Goal: Task Accomplishment & Management: Use online tool/utility

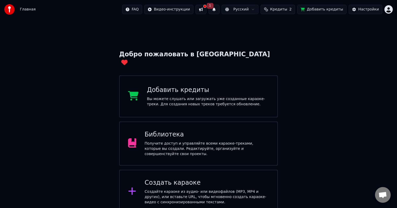
click at [206, 189] on div "Создайте караоке из аудио- или видеофайлов (MP3, MP4 и других), или вставьте UR…" at bounding box center [207, 197] width 124 height 16
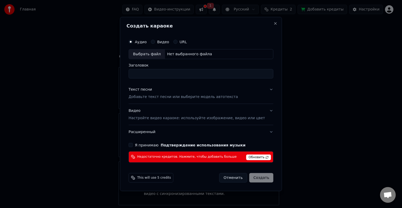
click at [165, 42] on label "Видео" at bounding box center [163, 42] width 12 height 4
click at [155, 42] on button "Видео" at bounding box center [153, 42] width 4 height 4
click at [154, 54] on div "Выбрать файл" at bounding box center [147, 53] width 36 height 9
click at [145, 40] on label "Аудио" at bounding box center [141, 42] width 12 height 4
click at [133, 40] on button "Аудио" at bounding box center [130, 42] width 4 height 4
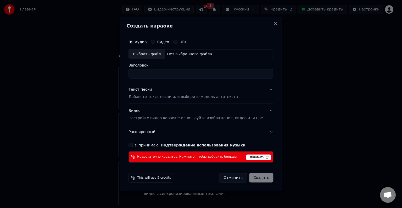
click at [159, 53] on div "Выбрать файл" at bounding box center [147, 53] width 36 height 9
drag, startPoint x: 212, startPoint y: 72, endPoint x: 100, endPoint y: 63, distance: 112.4
click at [100, 63] on body "Главная FAQ Видео-инструкции 1 Русский Кредиты 2 Добавить кредиты Настройки Доб…" at bounding box center [198, 128] width 397 height 256
type input "*"
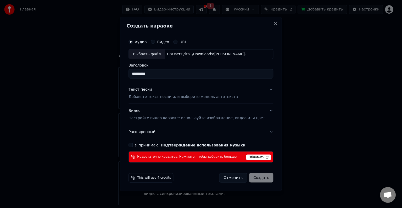
type input "**********"
click at [158, 97] on p "Добавьте текст песни или выберите модель автотекста" at bounding box center [182, 96] width 109 height 5
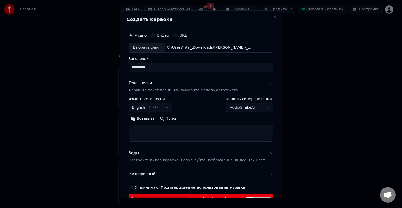
click at [161, 108] on button "English English" at bounding box center [150, 107] width 44 height 9
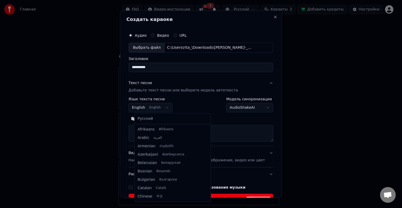
scroll to position [42, 0]
select select "**"
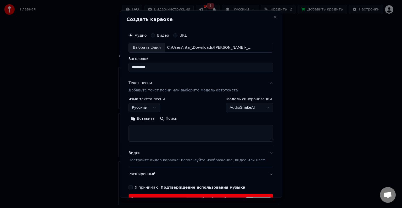
click at [174, 132] on textarea at bounding box center [200, 133] width 145 height 17
paste textarea "**********"
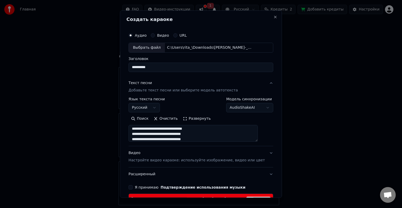
click at [164, 131] on textarea "**********" at bounding box center [192, 133] width 129 height 17
drag, startPoint x: 164, startPoint y: 132, endPoint x: 137, endPoint y: 133, distance: 26.7
click at [137, 133] on textarea "**********" at bounding box center [192, 133] width 129 height 17
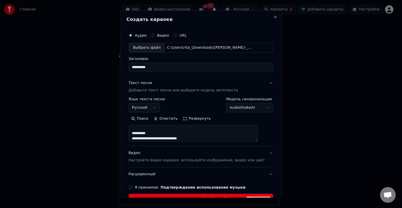
drag, startPoint x: 155, startPoint y: 132, endPoint x: 137, endPoint y: 132, distance: 18.8
click at [137, 132] on textarea "**********" at bounding box center [192, 133] width 129 height 17
drag, startPoint x: 153, startPoint y: 128, endPoint x: 134, endPoint y: 125, distance: 19.5
click at [134, 125] on textarea "**********" at bounding box center [192, 133] width 129 height 17
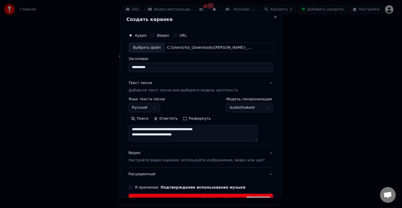
scroll to position [68, 0]
click at [155, 134] on textarea "**********" at bounding box center [192, 133] width 129 height 17
click at [155, 131] on textarea "**********" at bounding box center [192, 133] width 129 height 17
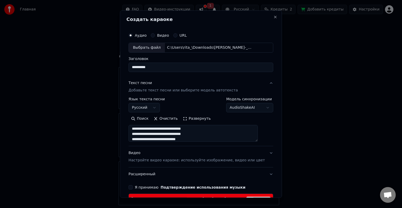
type textarea "**********"
click at [211, 105] on div "**********" at bounding box center [200, 104] width 145 height 15
click at [185, 103] on div "**********" at bounding box center [200, 104] width 145 height 15
click at [258, 139] on textarea "**********" at bounding box center [192, 133] width 129 height 17
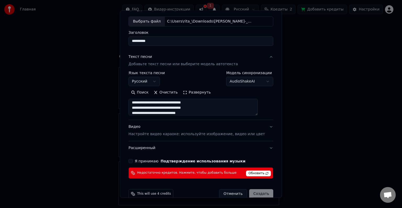
scroll to position [134, 0]
click at [200, 134] on p "Настройте видео караоке: используйте изображение, видео или цвет" at bounding box center [196, 133] width 136 height 5
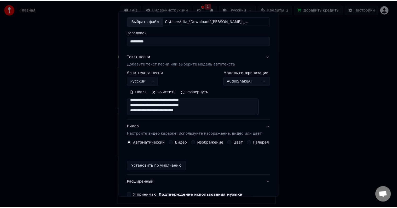
scroll to position [21, 0]
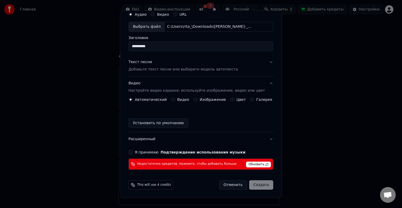
click at [179, 99] on label "Видео" at bounding box center [183, 100] width 12 height 4
click at [175, 99] on button "Видео" at bounding box center [173, 99] width 4 height 4
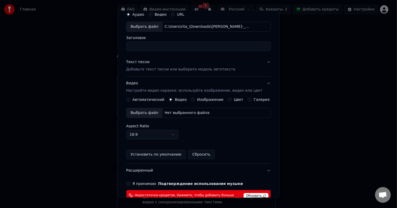
drag, startPoint x: 351, startPoint y: 84, endPoint x: 333, endPoint y: 84, distance: 18.0
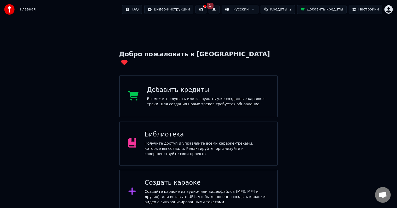
click at [207, 10] on button at bounding box center [201, 9] width 11 height 9
click at [220, 9] on button "1" at bounding box center [214, 9] width 11 height 9
click at [207, 12] on button at bounding box center [201, 9] width 11 height 9
click at [220, 11] on button "1" at bounding box center [214, 9] width 11 height 9
click at [257, 29] on button "Обновить" at bounding box center [263, 25] width 27 height 9
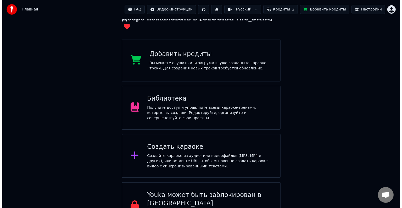
scroll to position [41, 0]
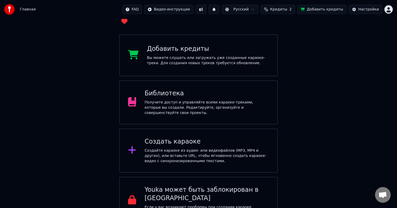
click at [218, 148] on div "Создайте караоке из аудио- или видеофайлов (MP3, MP4 и других), или вставьте UR…" at bounding box center [207, 156] width 124 height 16
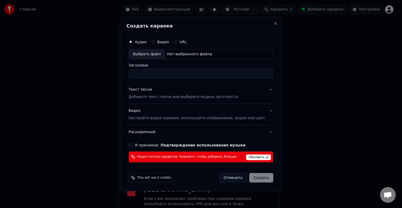
click at [146, 53] on div "Выбрать файл" at bounding box center [147, 53] width 36 height 9
type input "**********"
click at [189, 97] on p "Добавьте текст песни или выберите модель автотекста" at bounding box center [182, 96] width 109 height 5
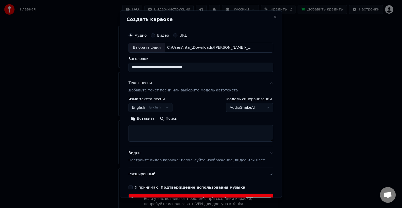
click at [155, 132] on textarea at bounding box center [200, 133] width 145 height 17
paste textarea "**********"
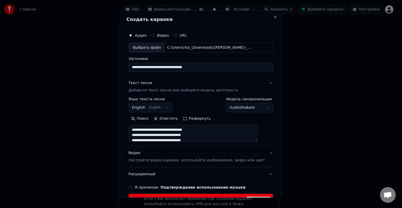
click at [167, 133] on textarea "**********" at bounding box center [192, 133] width 129 height 17
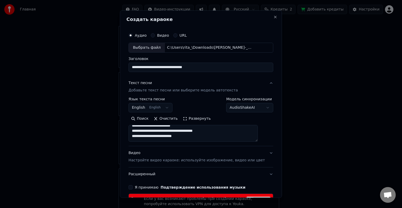
drag, startPoint x: 159, startPoint y: 137, endPoint x: 146, endPoint y: 128, distance: 16.3
click at [146, 128] on textarea "**********" at bounding box center [192, 133] width 129 height 17
click at [161, 135] on textarea "**********" at bounding box center [192, 133] width 129 height 17
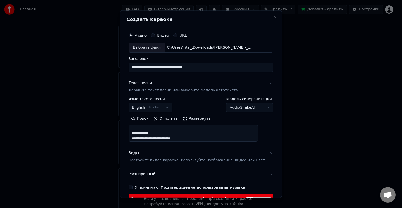
click at [161, 134] on textarea "**********" at bounding box center [192, 133] width 129 height 17
click at [156, 129] on textarea "**********" at bounding box center [192, 133] width 129 height 17
click at [155, 137] on textarea "**********" at bounding box center [192, 133] width 129 height 17
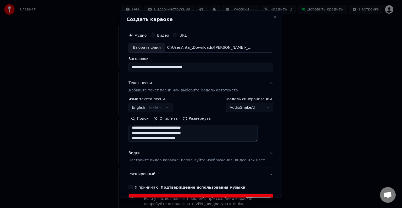
scroll to position [2, 0]
type textarea "**********"
click at [266, 121] on div "**********" at bounding box center [201, 103] width 162 height 187
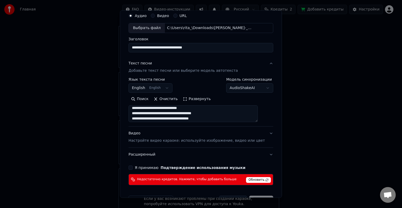
scroll to position [26, 0]
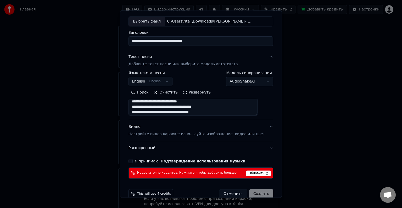
click at [153, 134] on p "Настройте видео караоке: используйте изображение, видео или цвет" at bounding box center [196, 133] width 136 height 5
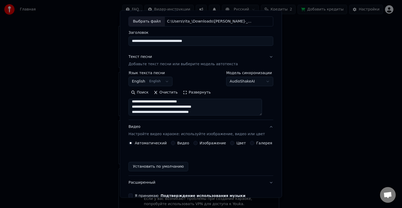
scroll to position [21, 0]
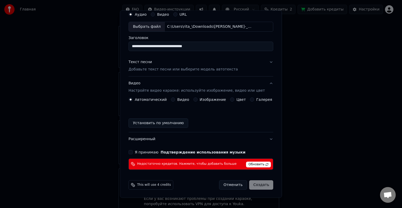
click at [178, 98] on label "Видео" at bounding box center [183, 100] width 12 height 4
click at [175, 98] on button "Видео" at bounding box center [173, 99] width 4 height 4
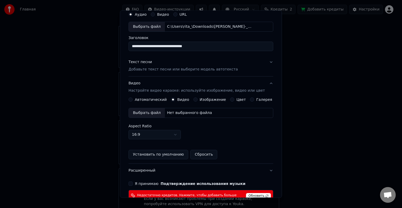
click at [159, 114] on div "Выбрать файл" at bounding box center [147, 112] width 36 height 9
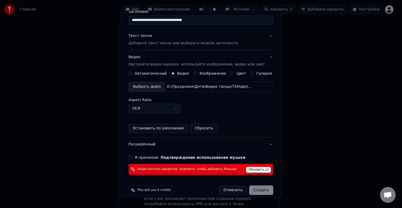
scroll to position [52, 0]
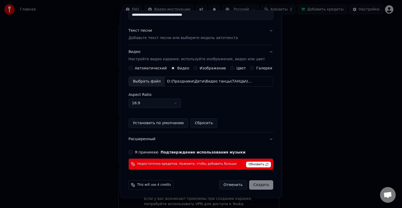
click at [133, 152] on button "Я принимаю Подтверждение использования музыки" at bounding box center [130, 152] width 4 height 4
click at [253, 162] on span "Обновить" at bounding box center [258, 164] width 25 height 6
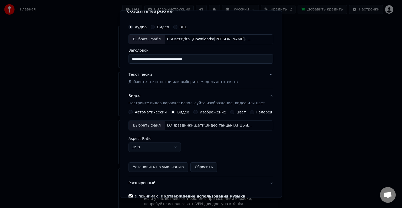
scroll to position [0, 0]
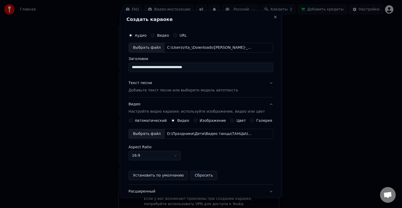
click at [197, 89] on p "Добавьте текст песни или выберите модель автотекста" at bounding box center [182, 90] width 109 height 5
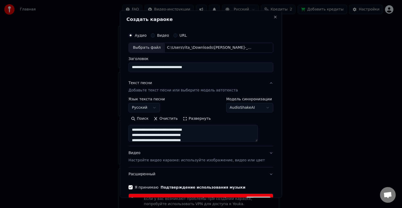
click at [209, 103] on div "**********" at bounding box center [200, 104] width 145 height 15
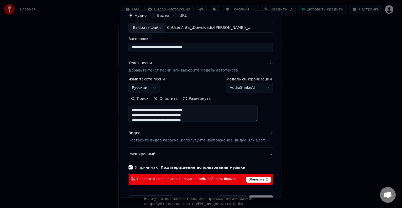
scroll to position [35, 0]
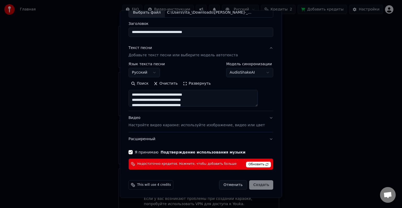
click at [252, 185] on div "Отменить Создать" at bounding box center [246, 184] width 54 height 9
click at [248, 163] on span "Обновить" at bounding box center [258, 164] width 25 height 6
click at [256, 163] on span "Обновить" at bounding box center [258, 164] width 25 height 6
click at [165, 185] on span "This will use 4 credits" at bounding box center [154, 185] width 34 height 4
click at [252, 162] on span "Обновить" at bounding box center [258, 164] width 25 height 6
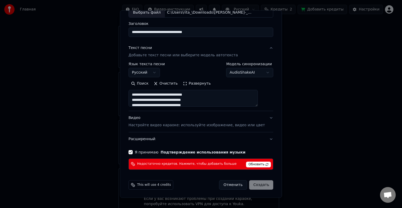
click at [252, 162] on span "Обновить" at bounding box center [258, 164] width 25 height 6
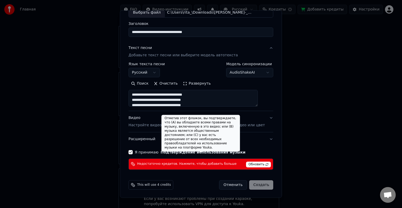
click at [179, 101] on textarea "**********" at bounding box center [192, 98] width 129 height 17
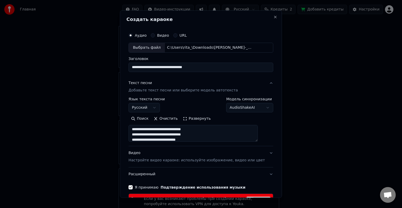
scroll to position [129, 0]
drag, startPoint x: 137, startPoint y: 128, endPoint x: 223, endPoint y: 167, distance: 93.7
click at [223, 167] on div "**********" at bounding box center [200, 128] width 145 height 105
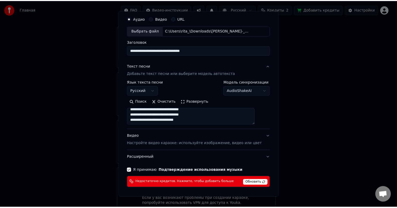
scroll to position [35, 0]
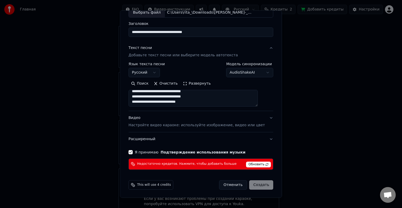
click at [233, 185] on button "Отменить" at bounding box center [233, 184] width 28 height 9
select select
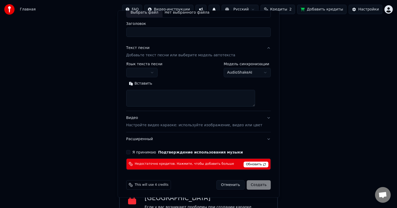
scroll to position [0, 0]
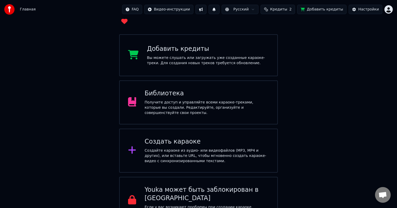
click at [200, 55] on div "Вы можете слушать или загружать уже созданные караоке-треки. Для создания новых…" at bounding box center [208, 60] width 122 height 10
click at [27, 10] on span "Главная" at bounding box center [28, 9] width 16 height 5
click at [389, 9] on html "Главная FAQ Видео-инструкции Русский Кредиты 2 Добавить кредиты Настройки Добро…" at bounding box center [198, 91] width 397 height 265
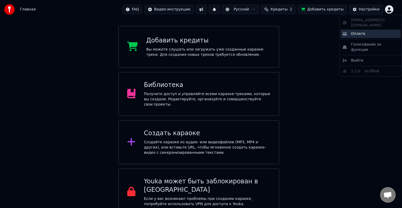
click at [363, 30] on div "Оплата" at bounding box center [370, 34] width 60 height 8
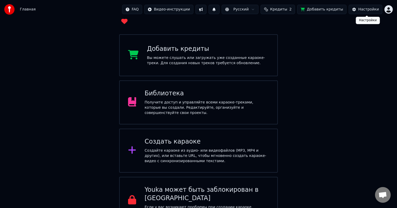
click at [369, 8] on div "Настройки" at bounding box center [369, 9] width 21 height 5
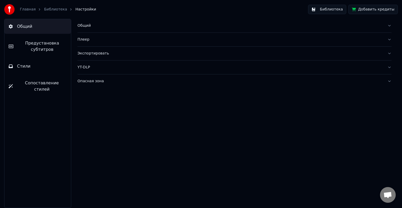
click at [373, 9] on button "Добавить кредиты" at bounding box center [372, 9] width 49 height 9
click at [7, 9] on img at bounding box center [9, 9] width 10 height 10
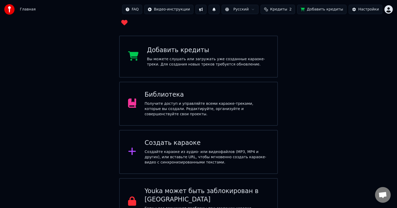
scroll to position [41, 0]
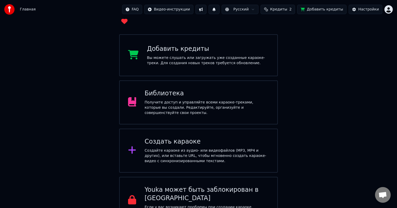
click at [165, 148] on div "Создайте караоке из аудио- или видеофайлов (MP3, MP4 и других), или вставьте UR…" at bounding box center [207, 156] width 124 height 16
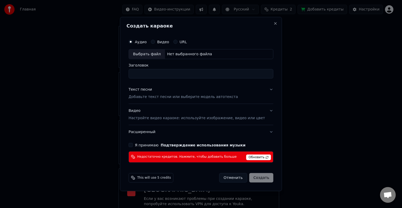
click at [257, 156] on span "Обновить" at bounding box center [258, 157] width 25 height 6
click at [133, 146] on button "Я принимаю Подтверждение использования музыки" at bounding box center [130, 145] width 4 height 4
click at [168, 177] on span "This will use 5 credits" at bounding box center [154, 177] width 34 height 4
click at [235, 178] on button "Отменить" at bounding box center [233, 177] width 28 height 9
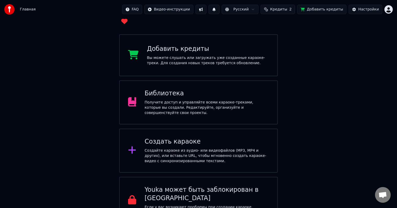
click at [286, 12] on button "Кредиты 2" at bounding box center [278, 9] width 35 height 9
click at [293, 49] on button "Обновить" at bounding box center [285, 48] width 32 height 9
click at [313, 76] on div "Добро пожаловать в Youka Добавить кредиты Вы можете слушать или загружать уже с…" at bounding box center [198, 101] width 397 height 246
click at [192, 148] on div "Создайте караоке из аудио- или видеофайлов (MP3, MP4 и других), или вставьте UR…" at bounding box center [207, 156] width 124 height 16
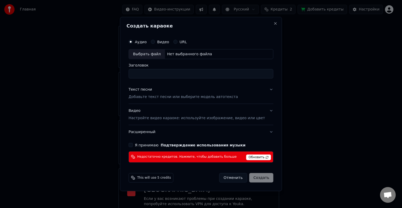
click at [248, 157] on span "Обновить" at bounding box center [258, 157] width 25 height 6
click at [273, 22] on button "Close" at bounding box center [275, 23] width 4 height 4
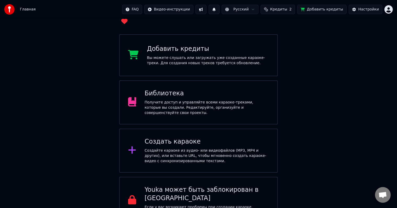
click at [166, 89] on div "Библиотека" at bounding box center [207, 93] width 124 height 8
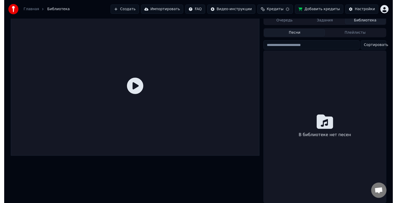
scroll to position [7, 0]
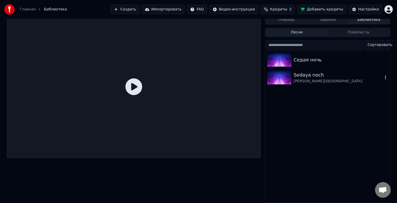
click at [299, 73] on div "Sedaya noch" at bounding box center [338, 74] width 89 height 7
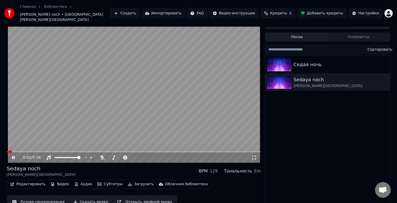
click at [13, 156] on icon at bounding box center [17, 158] width 12 height 4
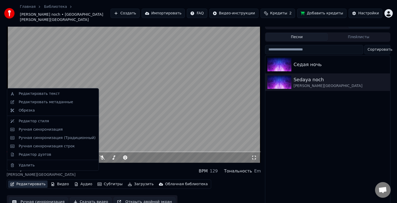
click at [30, 181] on button "Редактировать" at bounding box center [28, 184] width 40 height 7
click at [37, 123] on div "Редактор стиля" at bounding box center [34, 121] width 30 height 5
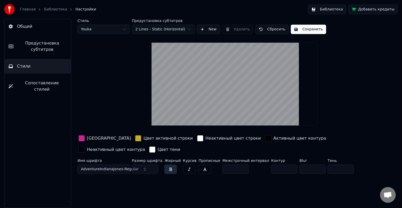
click at [125, 169] on span "AdventureIndianaJones-Regular" at bounding box center [110, 168] width 58 height 5
click at [120, 168] on span "AdventureIndianaJones-Regular" at bounding box center [110, 168] width 58 height 5
click at [103, 167] on span "AdventureIndianaJones-Regular" at bounding box center [110, 168] width 58 height 5
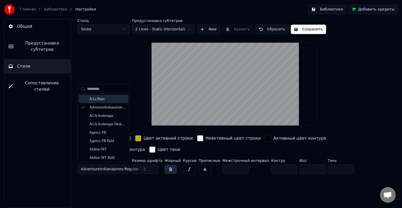
click at [101, 90] on input "text" at bounding box center [106, 88] width 39 height 10
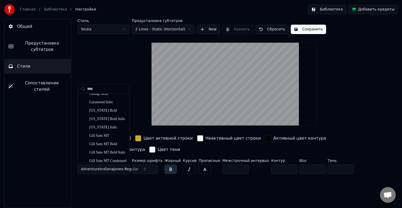
scroll to position [157, 0]
type input "****"
click at [114, 118] on div "Gill Sans MT Bold" at bounding box center [107, 117] width 37 height 5
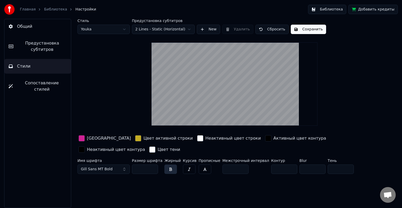
click at [120, 167] on button "Gill Sans MT Bold" at bounding box center [103, 168] width 52 height 9
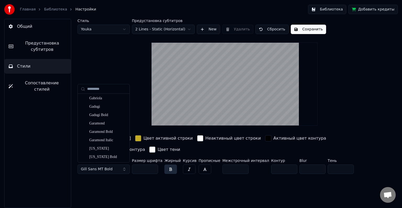
scroll to position [1569, 0]
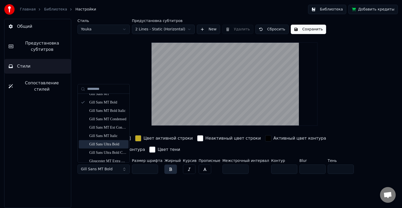
click at [107, 142] on div "Gill Sans Ultra Bold" at bounding box center [107, 143] width 37 height 5
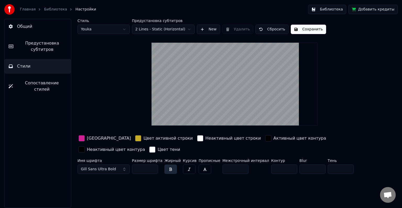
click at [124, 167] on button "Gill Sans Ultra Bold" at bounding box center [103, 168] width 52 height 9
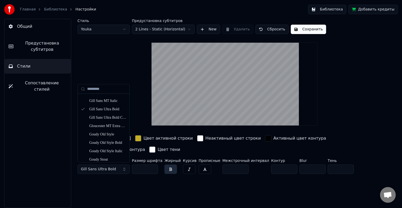
scroll to position [1595, 0]
click at [109, 127] on div "Gill Sans Ultra Bold Condensed" at bounding box center [107, 126] width 37 height 5
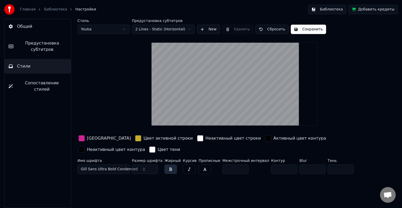
click at [95, 137] on div "Цвет заливки" at bounding box center [109, 138] width 44 height 6
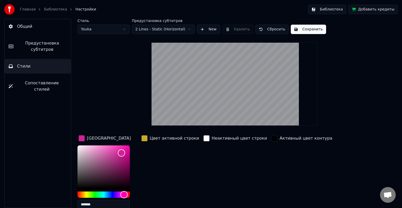
click at [100, 116] on div "Стиль Youka Предустановка субтитров 2 Lines - Static (Horizontal) New Удалить С…" at bounding box center [234, 132] width 314 height 227
type input "*******"
click at [106, 195] on div "Hue" at bounding box center [103, 194] width 52 height 6
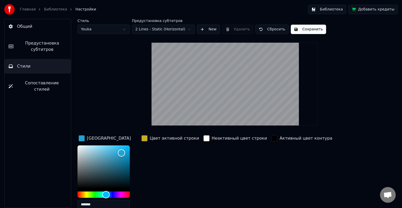
click at [143, 140] on div "button" at bounding box center [144, 138] width 6 height 6
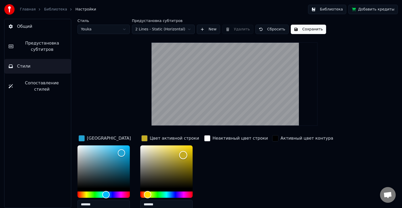
type input "*******"
click at [141, 146] on div "Color" at bounding box center [166, 166] width 52 height 43
click at [263, 167] on div "Цвет заливки ******* Цвет активной строки ******* Неактивный цвет строки Активн…" at bounding box center [217, 179] width 281 height 90
click at [336, 129] on div "Стиль Youka Предустановка субтитров 2 Lines - Static (Horizontal) New Удалить С…" at bounding box center [234, 132] width 314 height 227
click at [299, 150] on div "Активный цвет контура" at bounding box center [302, 173] width 63 height 79
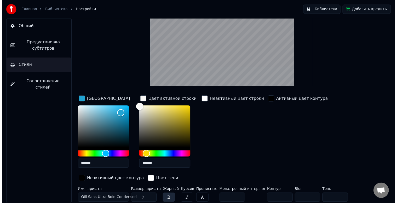
scroll to position [0, 0]
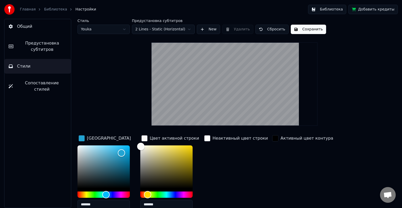
click at [187, 28] on html "Главная Библиотека Настройки Библиотека Добавить кредиты Общий Предустановка су…" at bounding box center [201, 104] width 402 height 208
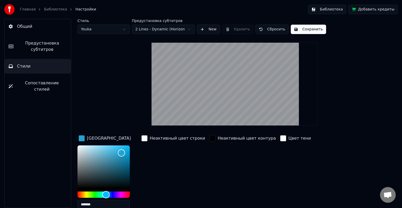
click at [182, 30] on html "Главная Библиотека Настройки Библиотека Добавить кредиты Общий Предустановка су…" at bounding box center [201, 104] width 402 height 208
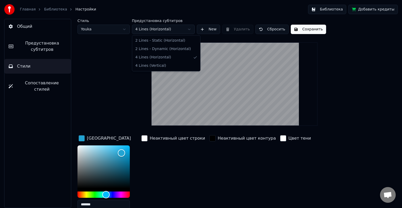
click at [182, 28] on html "Главная Библиотека Настройки Библиотека Добавить кредиты Общий Предустановка су…" at bounding box center [201, 104] width 402 height 208
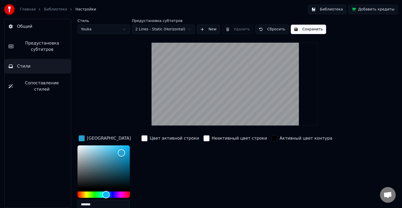
click at [214, 31] on button "New" at bounding box center [208, 29] width 23 height 9
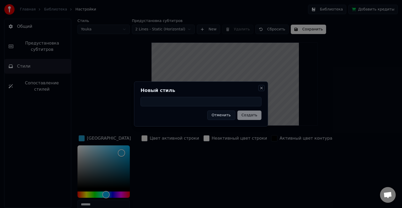
click at [262, 87] on button "Close" at bounding box center [261, 88] width 4 height 4
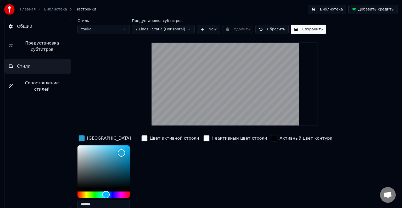
click at [308, 31] on button "Сохранить" at bounding box center [308, 29] width 35 height 9
click at [307, 29] on button "Сохранить" at bounding box center [308, 29] width 35 height 9
click at [336, 9] on button "Библиотека" at bounding box center [327, 9] width 38 height 9
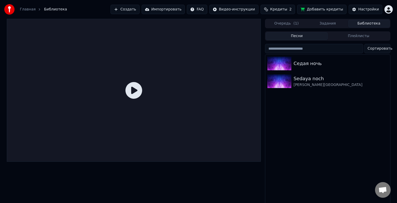
click at [135, 90] on icon at bounding box center [134, 90] width 17 height 17
click at [134, 91] on icon at bounding box center [134, 90] width 17 height 17
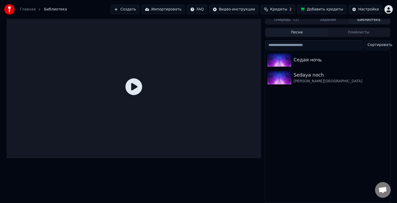
click at [134, 84] on icon at bounding box center [134, 86] width 17 height 17
click at [343, 79] on div "YUrijj • shatunov" at bounding box center [338, 81] width 89 height 5
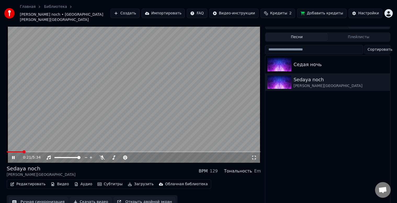
click at [23, 151] on span at bounding box center [134, 151] width 254 height 1
click at [254, 156] on icon at bounding box center [254, 158] width 5 height 4
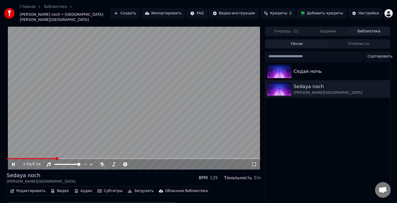
click at [56, 158] on span at bounding box center [134, 158] width 254 height 1
click at [12, 163] on icon at bounding box center [13, 164] width 3 height 3
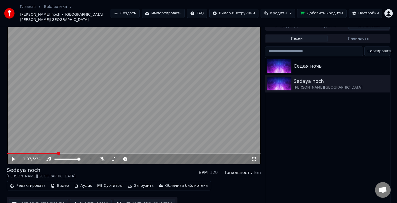
scroll to position [7, 0]
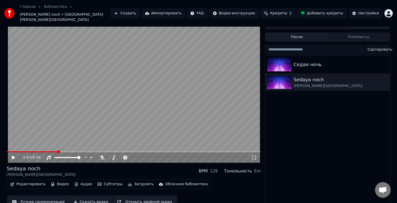
click at [27, 181] on button "Редактировать" at bounding box center [28, 184] width 40 height 7
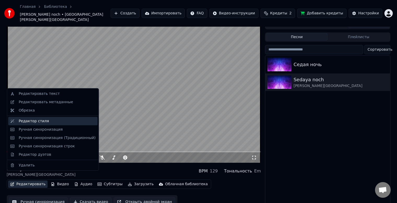
click at [25, 122] on div "Редактор стиля" at bounding box center [34, 121] width 30 height 5
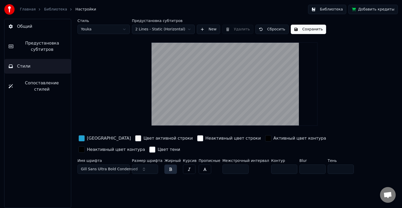
click at [125, 168] on span "Gill Sans Ultra Bold Condensed" at bounding box center [109, 168] width 57 height 5
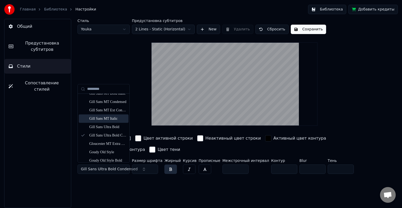
scroll to position [1595, 0]
click at [112, 118] on div "Gill Sans Ultra Bold" at bounding box center [107, 117] width 37 height 5
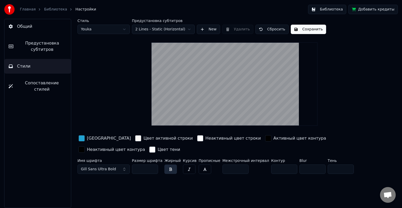
click at [314, 30] on button "Сохранить" at bounding box center [308, 29] width 35 height 9
click at [332, 9] on button "Библиотека" at bounding box center [327, 9] width 38 height 9
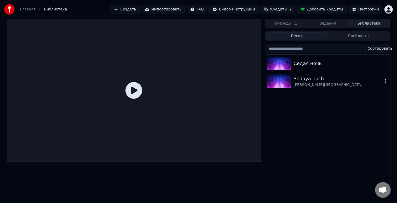
click at [314, 83] on div "YUrijj • shatunov" at bounding box center [338, 84] width 89 height 5
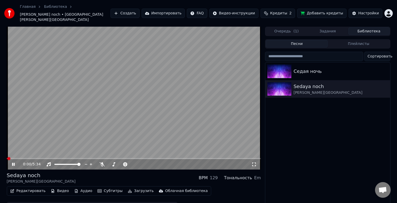
click at [53, 158] on span at bounding box center [134, 158] width 254 height 1
click at [144, 108] on video at bounding box center [134, 98] width 254 height 143
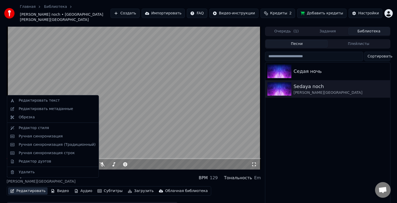
click at [34, 188] on button "Редактировать" at bounding box center [28, 191] width 40 height 7
click at [300, 68] on div "Седая ночь" at bounding box center [338, 71] width 89 height 7
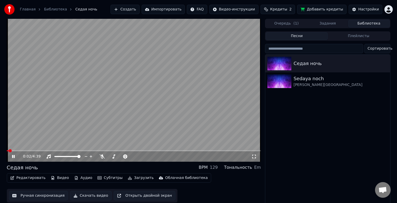
click at [77, 151] on span at bounding box center [134, 150] width 254 height 1
click at [117, 93] on video at bounding box center [134, 90] width 254 height 143
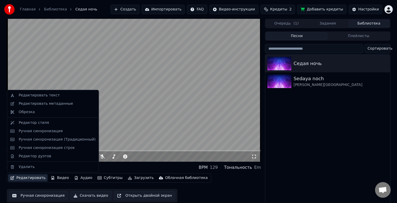
click at [26, 179] on button "Редактировать" at bounding box center [28, 177] width 40 height 7
click at [35, 126] on div "Редактор стиля" at bounding box center [52, 123] width 89 height 8
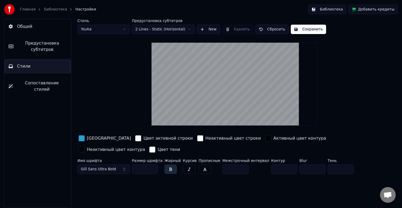
click at [113, 167] on button "Gill Sans Ultra Bold" at bounding box center [103, 168] width 52 height 9
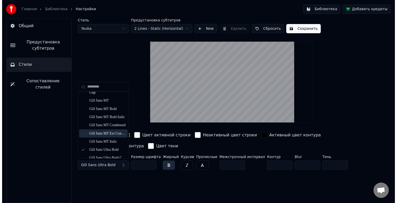
scroll to position [1569, 0]
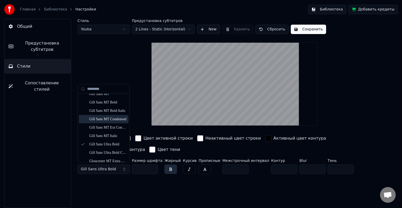
click at [108, 119] on div "Gill Sans MT Condensed" at bounding box center [107, 118] width 37 height 5
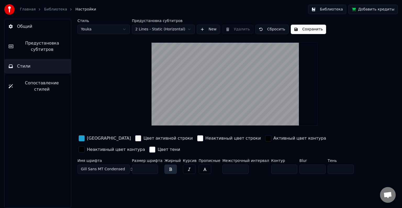
click at [309, 28] on button "Сохранить" at bounding box center [308, 29] width 35 height 9
click at [326, 10] on button "Библиотека" at bounding box center [327, 9] width 38 height 9
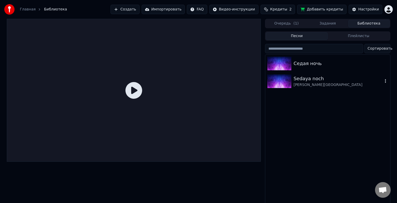
click at [326, 81] on div "Sedaya noch" at bounding box center [338, 78] width 89 height 7
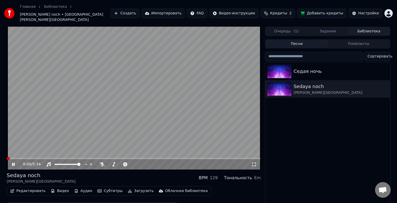
click at [80, 150] on video at bounding box center [134, 98] width 254 height 143
click at [80, 159] on div "0:00 / 5:34" at bounding box center [134, 164] width 254 height 10
click at [80, 158] on span at bounding box center [134, 158] width 254 height 1
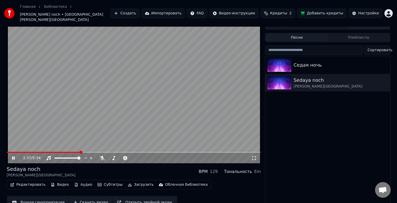
scroll to position [7, 0]
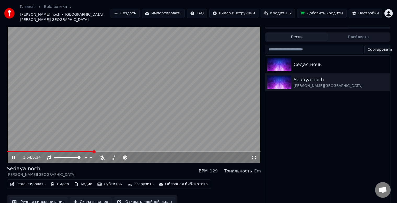
click at [61, 108] on video at bounding box center [134, 91] width 254 height 143
click at [27, 181] on button "Редактировать" at bounding box center [28, 184] width 40 height 7
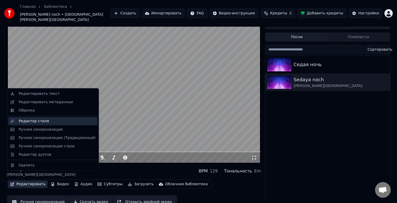
click at [27, 122] on div "Редактор стиля" at bounding box center [34, 121] width 30 height 5
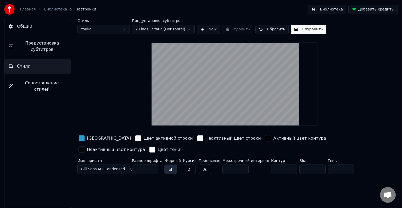
click at [100, 167] on span "Gill Sans MT Condensed" at bounding box center [103, 168] width 44 height 5
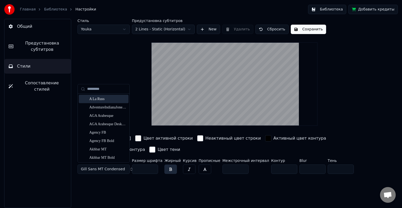
click at [112, 100] on div "A La Russ" at bounding box center [107, 98] width 37 height 5
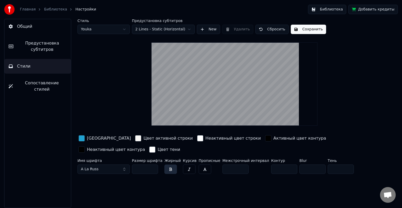
click at [304, 29] on button "Сохранить" at bounding box center [308, 29] width 35 height 9
click at [325, 8] on button "Библиотека" at bounding box center [327, 9] width 38 height 9
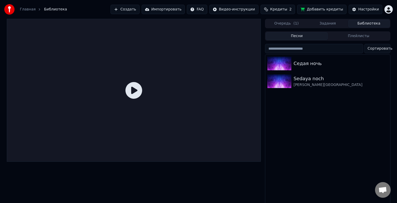
click at [142, 84] on icon at bounding box center [134, 90] width 17 height 17
click at [133, 89] on icon at bounding box center [134, 90] width 17 height 17
click at [295, 82] on div "YUrijj • shatunov" at bounding box center [338, 84] width 89 height 5
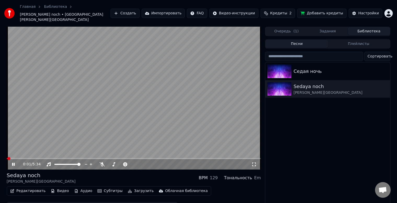
click at [70, 158] on span at bounding box center [134, 158] width 254 height 1
click at [167, 129] on video at bounding box center [134, 98] width 254 height 143
click at [32, 188] on button "Редактировать" at bounding box center [28, 191] width 40 height 7
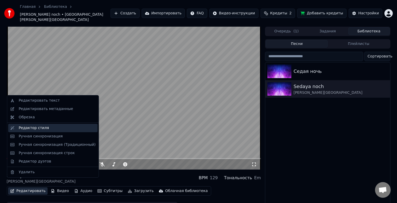
click at [36, 131] on div "Редактор стиля" at bounding box center [52, 128] width 89 height 8
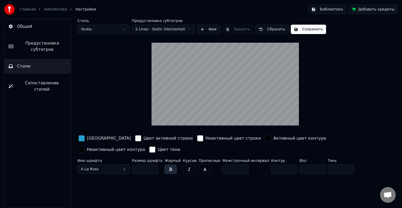
click at [98, 167] on button "A La Russ" at bounding box center [103, 168] width 52 height 9
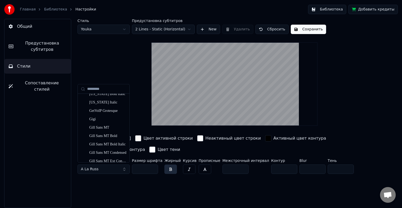
scroll to position [1543, 0]
click at [100, 121] on div "Gill Sans MT" at bounding box center [107, 119] width 37 height 5
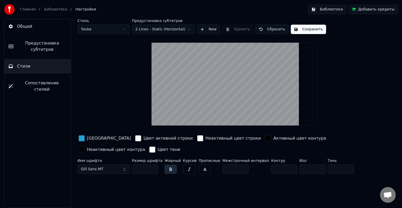
click at [297, 29] on button "Сохранить" at bounding box center [308, 29] width 35 height 9
click at [337, 10] on button "Библиотека" at bounding box center [327, 9] width 38 height 9
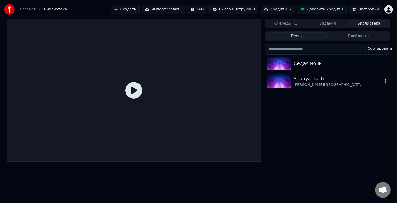
click at [326, 84] on div "YUrijj • shatunov" at bounding box center [338, 84] width 89 height 5
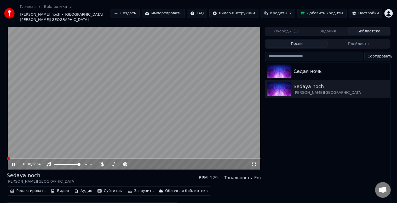
click at [65, 158] on span at bounding box center [134, 158] width 254 height 1
click at [171, 116] on video at bounding box center [134, 98] width 254 height 143
click at [36, 188] on button "Редактировать" at bounding box center [28, 191] width 40 height 7
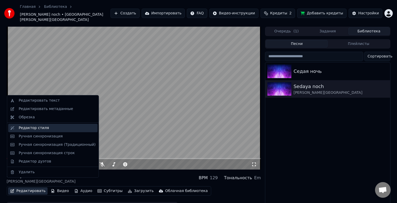
click at [35, 129] on div "Редактор стиля" at bounding box center [34, 128] width 30 height 5
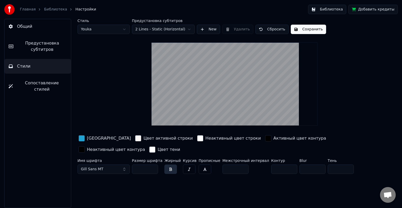
click at [119, 167] on button "Gill Sans MT" at bounding box center [103, 168] width 52 height 9
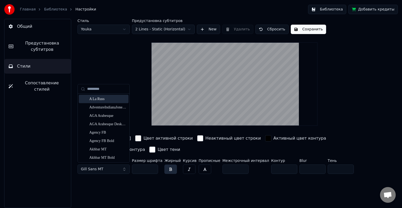
click at [99, 88] on input "text" at bounding box center [106, 88] width 39 height 10
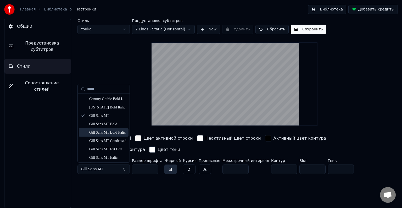
type input "****"
click at [100, 129] on div "Gill Sans MT Bold Italic" at bounding box center [104, 132] width 50 height 8
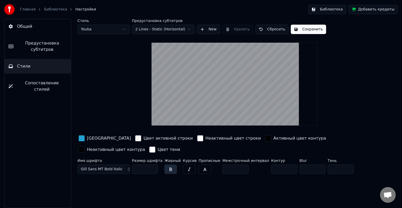
click at [94, 167] on span "Gill Sans MT Bold Italic" at bounding box center [102, 168] width 42 height 5
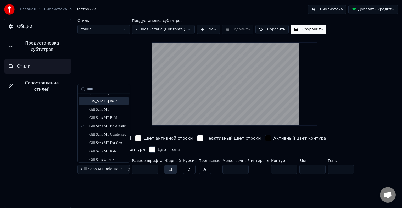
scroll to position [183, 0]
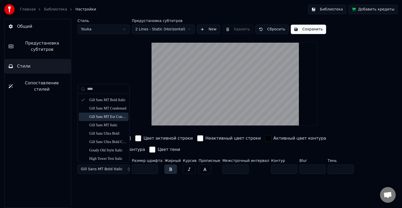
type input "****"
click at [99, 117] on div "Gill Sans MT Ext Condensed Bold" at bounding box center [107, 116] width 37 height 5
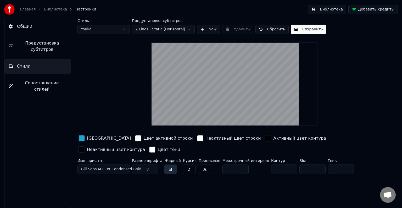
click at [295, 32] on button "Сохранить" at bounding box center [308, 29] width 35 height 9
click at [321, 9] on button "Библиотека" at bounding box center [327, 9] width 38 height 9
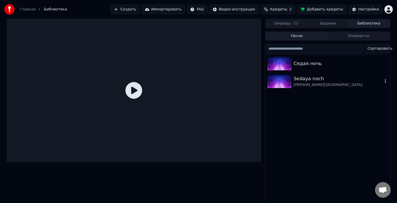
click at [310, 81] on div "Sedaya noch" at bounding box center [338, 78] width 89 height 7
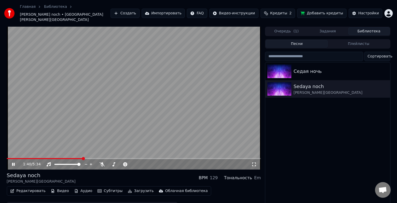
click at [83, 158] on span at bounding box center [134, 158] width 254 height 1
click at [202, 104] on video at bounding box center [134, 98] width 254 height 143
click at [22, 188] on button "Редактировать" at bounding box center [28, 191] width 40 height 7
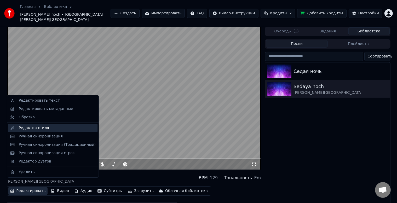
click at [41, 130] on div "Редактор стиля" at bounding box center [34, 128] width 30 height 5
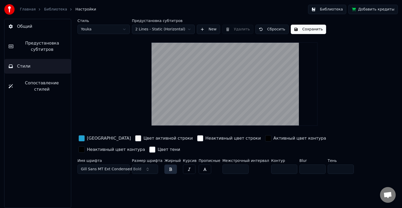
click at [108, 166] on span "Gill Sans MT Ext Condensed Bold" at bounding box center [111, 168] width 60 height 5
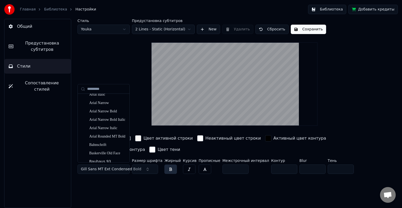
scroll to position [105, 0]
click at [102, 111] on div "Arial Narrow" at bounding box center [107, 111] width 37 height 5
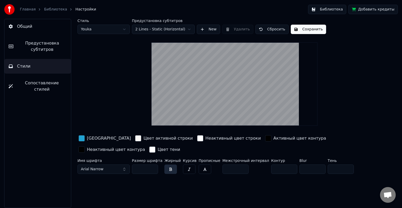
click at [273, 138] on div "Активный цвет контура" at bounding box center [299, 138] width 53 height 6
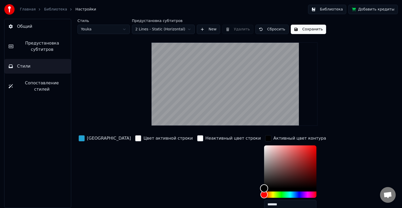
type input "*******"
click at [264, 145] on div "Color" at bounding box center [290, 166] width 52 height 43
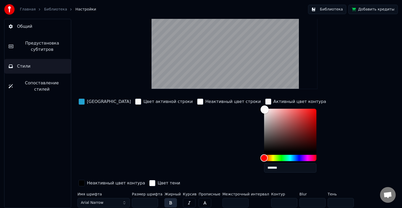
scroll to position [37, 0]
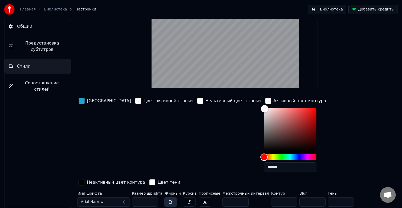
click at [146, 178] on div "Неактивный цвет контура" at bounding box center [111, 182] width 69 height 9
click at [85, 179] on div "button" at bounding box center [81, 182] width 6 height 6
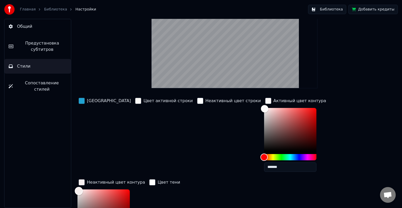
click at [130, 189] on div "Color" at bounding box center [103, 210] width 52 height 43
type input "*******"
drag, startPoint x: 295, startPoint y: 109, endPoint x: 310, endPoint y: 157, distance: 50.5
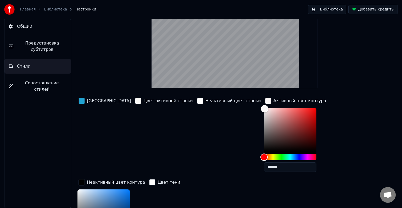
click at [264, 155] on div "Hue" at bounding box center [290, 157] width 52 height 6
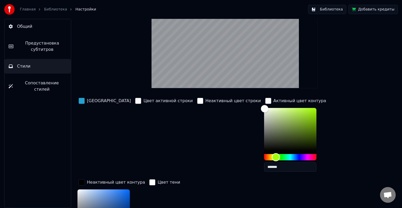
click at [264, 155] on div "Hue" at bounding box center [290, 157] width 52 height 6
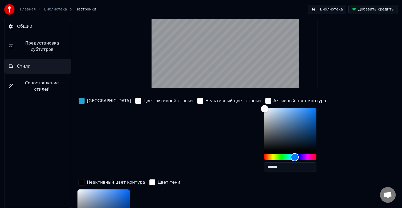
click at [264, 156] on div "Hue" at bounding box center [290, 157] width 52 height 6
click at [269, 156] on div "Hue" at bounding box center [290, 157] width 52 height 6
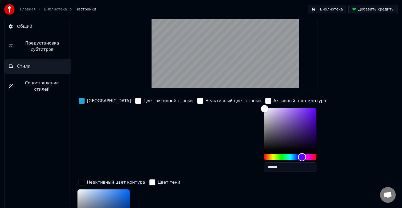
click at [279, 156] on div "Hue" at bounding box center [290, 157] width 52 height 6
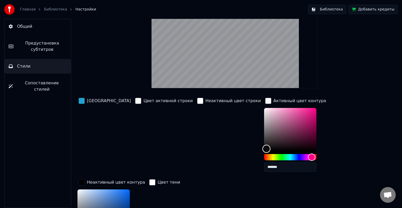
click at [264, 148] on div "Color" at bounding box center [290, 129] width 52 height 43
type input "*******"
click at [264, 108] on div "Color" at bounding box center [290, 129] width 52 height 43
click at [197, 101] on div "button" at bounding box center [200, 101] width 6 height 6
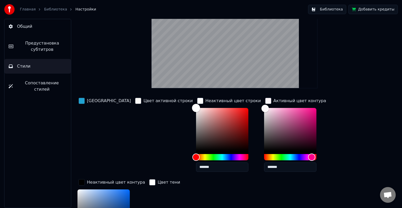
click at [222, 110] on div "Color" at bounding box center [222, 129] width 52 height 43
type input "*******"
click at [196, 108] on div "Color" at bounding box center [222, 129] width 52 height 43
type input "*******"
drag, startPoint x: 235, startPoint y: 108, endPoint x: 235, endPoint y: 156, distance: 47.6
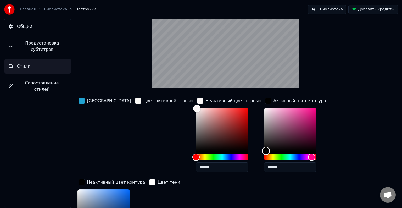
click at [264, 156] on div at bounding box center [290, 134] width 52 height 52
click at [342, 82] on div "Стиль Youka Предустановка субтитров 2 Lines - Static (Horizontal) New Удалить С…" at bounding box center [234, 129] width 314 height 297
drag, startPoint x: 272, startPoint y: 201, endPoint x: 259, endPoint y: 202, distance: 13.1
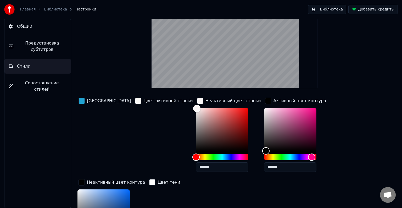
type input "*"
click at [282, 177] on div "Цвет заливки Цвет активной строки Неактивный цвет строки ******* Активный цвет …" at bounding box center [217, 177] width 281 height 161
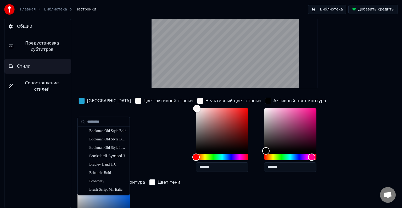
scroll to position [497, 0]
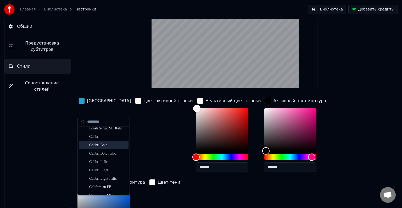
click at [104, 142] on div "Calibri Bold" at bounding box center [107, 144] width 37 height 5
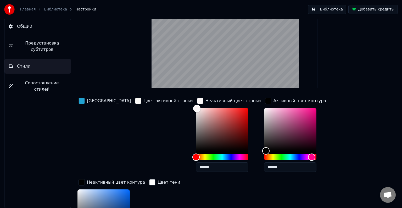
click at [329, 9] on button "Библиотека" at bounding box center [327, 9] width 38 height 9
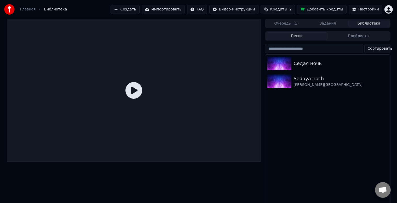
click at [138, 90] on icon at bounding box center [134, 90] width 17 height 17
click at [299, 75] on div "Sedaya noch" at bounding box center [338, 78] width 89 height 7
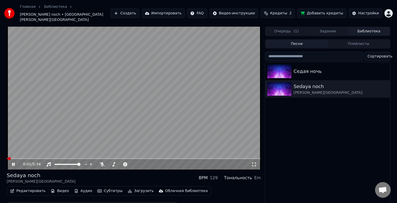
click at [58, 158] on span at bounding box center [134, 158] width 254 height 1
click at [198, 115] on video at bounding box center [134, 98] width 254 height 143
click at [16, 188] on button "Редактировать" at bounding box center [28, 191] width 40 height 7
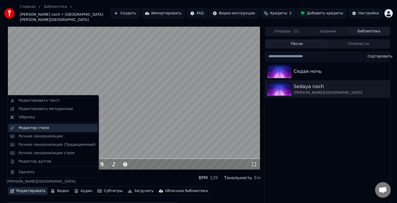
click at [29, 131] on div "Редактор стиля" at bounding box center [52, 128] width 89 height 8
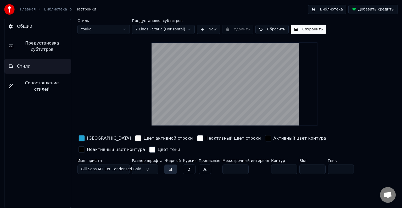
click at [275, 169] on input "*" at bounding box center [284, 168] width 26 height 9
drag, startPoint x: 272, startPoint y: 168, endPoint x: 260, endPoint y: 169, distance: 11.8
click at [271, 169] on input "*" at bounding box center [284, 168] width 26 height 9
type input "*"
click at [270, 183] on div "Стиль Youka Предустановка субтитров 2 Lines - Static (Horizontal) New Удалить С…" at bounding box center [234, 113] width 335 height 189
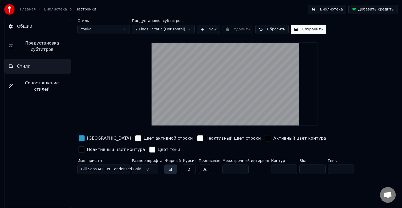
click at [302, 29] on button "Сохранить" at bounding box center [308, 29] width 35 height 9
click at [341, 9] on button "Библиотека" at bounding box center [327, 9] width 38 height 9
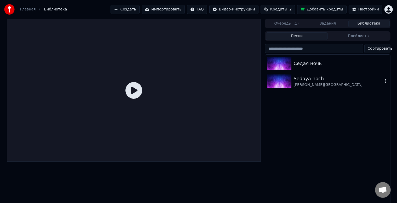
click at [316, 77] on div "Sedaya noch" at bounding box center [338, 78] width 89 height 7
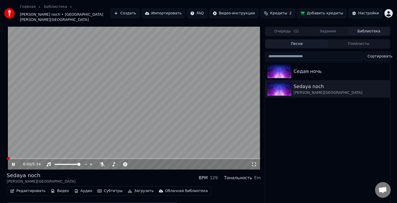
click at [133, 98] on video at bounding box center [134, 98] width 254 height 143
click at [72, 158] on span at bounding box center [134, 158] width 254 height 1
click at [252, 162] on icon at bounding box center [254, 164] width 5 height 4
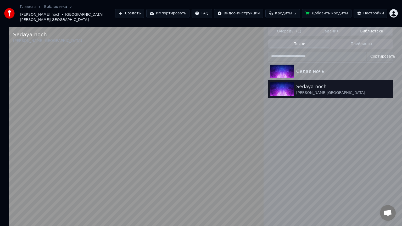
click at [64, 207] on video at bounding box center [136, 140] width 254 height 226
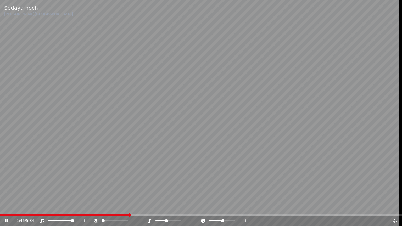
click at [167, 207] on span at bounding box center [166, 220] width 3 height 3
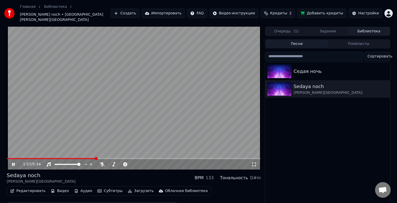
click at [87, 105] on video at bounding box center [134, 98] width 254 height 143
click at [21, 188] on button "Редактировать" at bounding box center [28, 191] width 40 height 7
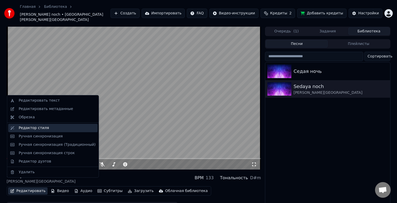
click at [36, 130] on div "Редактор стиля" at bounding box center [34, 128] width 30 height 5
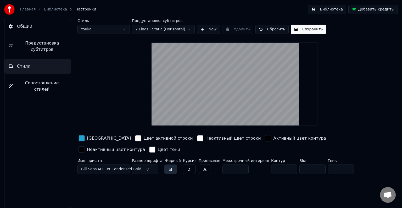
click at [116, 168] on span "Gill Sans MT Ext Condensed Bold" at bounding box center [111, 168] width 60 height 5
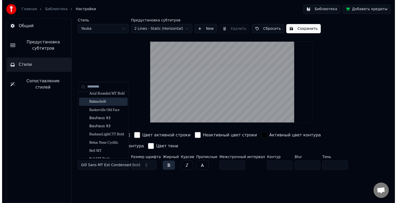
scroll to position [157, 0]
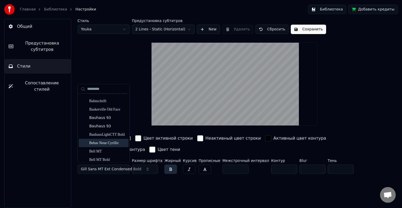
click at [104, 144] on div "Bebas Neue Cyrillic" at bounding box center [107, 142] width 37 height 5
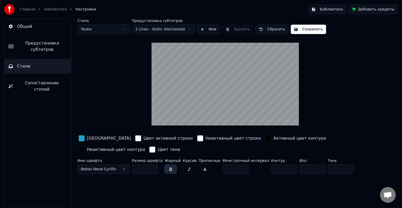
click at [314, 30] on button "Сохранить" at bounding box center [308, 29] width 35 height 9
click at [328, 6] on button "Библиотека" at bounding box center [327, 9] width 38 height 9
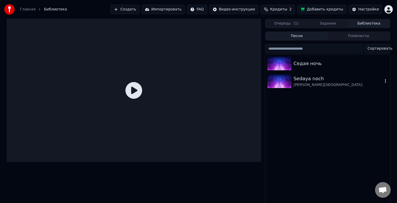
click at [317, 81] on div "Sedaya noch" at bounding box center [338, 78] width 89 height 7
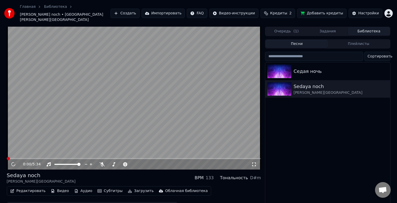
click at [90, 115] on video at bounding box center [134, 98] width 254 height 143
click at [92, 158] on span at bounding box center [134, 158] width 254 height 1
click at [169, 115] on video at bounding box center [134, 98] width 254 height 143
click at [287, 11] on span "Кредиты" at bounding box center [278, 13] width 17 height 5
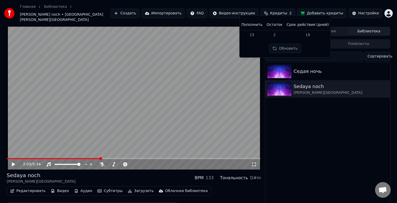
click at [290, 48] on button "Обновить" at bounding box center [285, 48] width 32 height 9
click at [211, 12] on html "Главная Библиотека Sedaya noch • YUrijj • shatunov Создать Импортировать FAQ Ви…" at bounding box center [198, 101] width 397 height 203
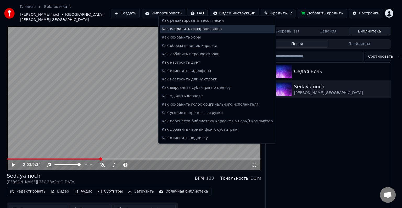
click at [201, 27] on div "Как исправить синхронизацию" at bounding box center [217, 29] width 115 height 8
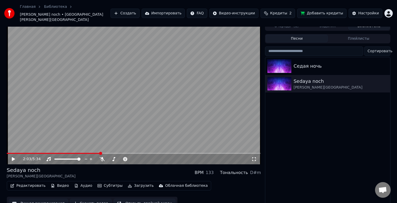
scroll to position [7, 0]
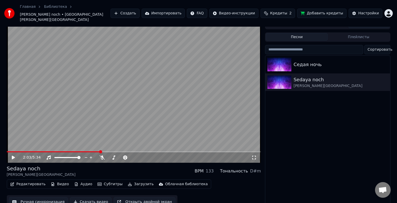
click at [53, 197] on button "Ручная синхронизация" at bounding box center [38, 201] width 59 height 9
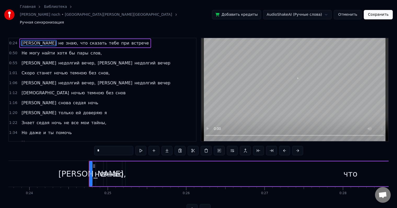
scroll to position [0, 1916]
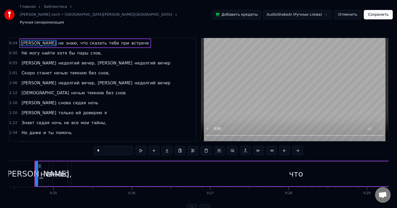
click at [21, 40] on span "Я" at bounding box center [39, 43] width 36 height 6
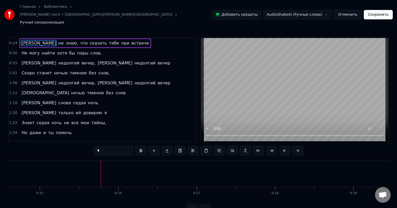
scroll to position [0, 1156]
click at [21, 40] on span "Я" at bounding box center [39, 43] width 36 height 6
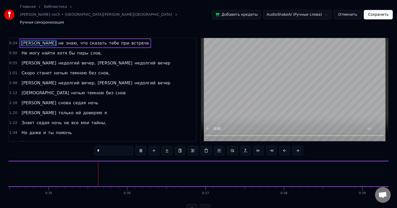
scroll to position [0, 2726]
click at [29, 50] on span "могу" at bounding box center [35, 53] width 12 height 6
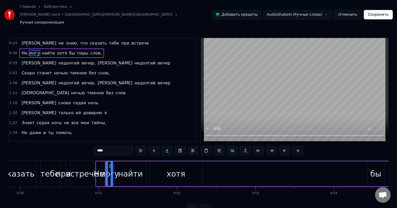
click at [21, 40] on span "Я" at bounding box center [39, 43] width 36 height 6
type input "*"
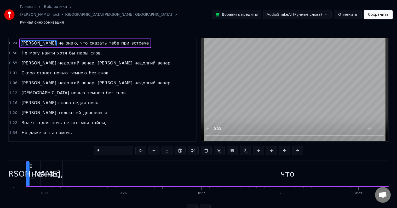
scroll to position [0, 1916]
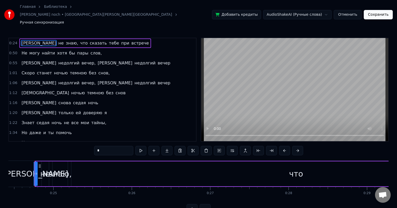
click at [34, 168] on div at bounding box center [35, 174] width 2 height 24
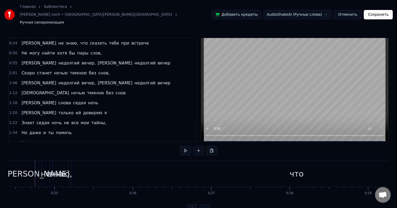
click at [35, 171] on div at bounding box center [35, 174] width 0 height 26
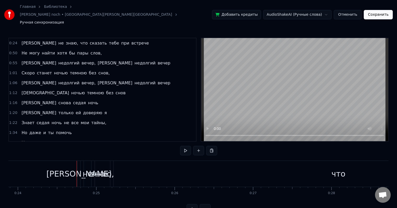
scroll to position [0, 1888]
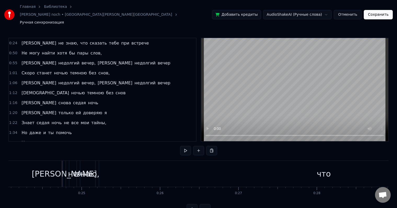
click at [12, 41] on span "0:24" at bounding box center [13, 43] width 8 height 5
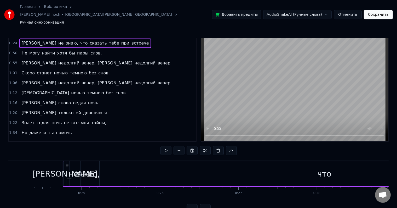
click at [12, 41] on span "0:24" at bounding box center [13, 43] width 8 height 5
drag, startPoint x: 160, startPoint y: 173, endPoint x: 170, endPoint y: 173, distance: 9.7
click at [170, 173] on div "что" at bounding box center [325, 173] width 450 height 25
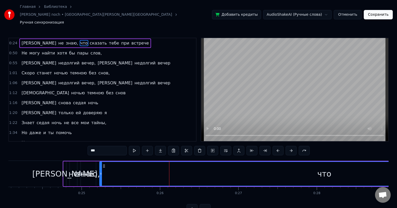
drag, startPoint x: 212, startPoint y: 164, endPoint x: 203, endPoint y: 164, distance: 8.6
click at [203, 164] on div "что" at bounding box center [324, 174] width 449 height 24
click at [169, 164] on div "что" at bounding box center [324, 174] width 449 height 24
click at [290, 162] on div "что" at bounding box center [324, 174] width 449 height 24
drag, startPoint x: 158, startPoint y: 181, endPoint x: 134, endPoint y: 179, distance: 24.4
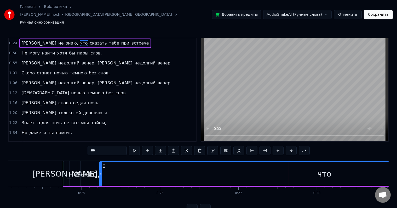
drag, startPoint x: 82, startPoint y: 180, endPoint x: 89, endPoint y: 180, distance: 7.6
drag, startPoint x: 85, startPoint y: 175, endPoint x: 94, endPoint y: 175, distance: 8.6
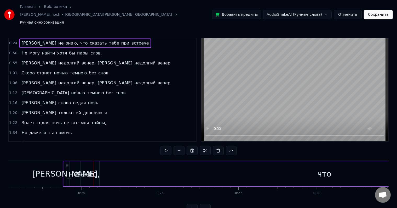
click at [75, 168] on div "не" at bounding box center [74, 174] width 10 height 12
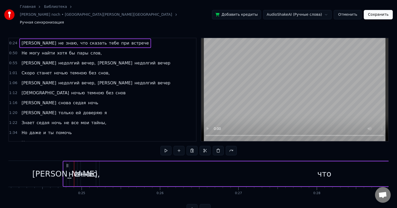
click at [65, 168] on div "Я" at bounding box center [64, 174] width 65 height 12
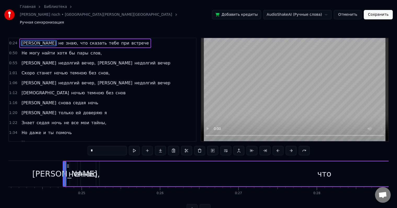
click at [303, 9] on html "Главная Библиотека Sedaya noch • YUrijj • shatunov Ручная синхронизация Добавит…" at bounding box center [198, 111] width 397 height 222
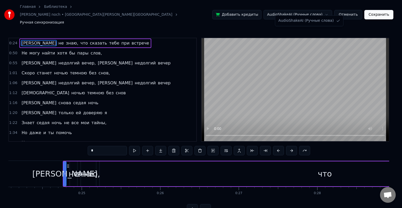
click at [303, 9] on html "Главная Библиотека Sedaya noch • YUrijj • shatunov Ручная синхронизация Добавит…" at bounding box center [201, 111] width 402 height 222
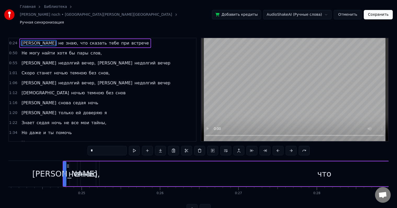
click at [63, 168] on div "Я" at bounding box center [64, 174] width 65 height 12
drag, startPoint x: 64, startPoint y: 163, endPoint x: 67, endPoint y: 163, distance: 3.1
click at [67, 171] on icon at bounding box center [68, 173] width 2 height 4
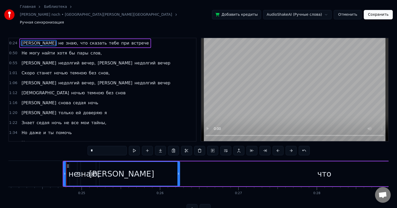
drag, startPoint x: 69, startPoint y: 164, endPoint x: 191, endPoint y: 166, distance: 121.9
click at [180, 166] on div "Я" at bounding box center [121, 173] width 117 height 25
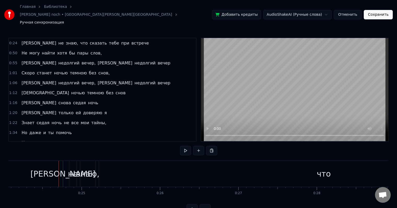
drag, startPoint x: 60, startPoint y: 160, endPoint x: 64, endPoint y: 160, distance: 3.1
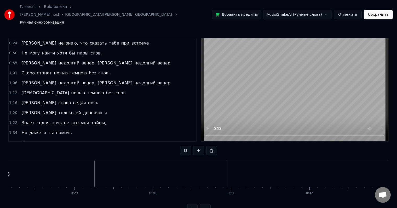
scroll to position [0, 2219]
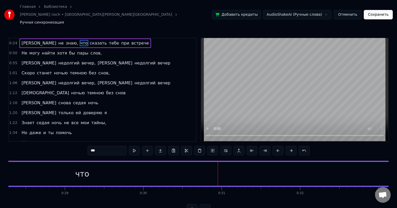
drag, startPoint x: 217, startPoint y: 166, endPoint x: 394, endPoint y: 164, distance: 176.5
click at [394, 164] on div "Главная Библиотека Sedaya noch • YUrijj • shatunov Ручная синхронизация Добавит…" at bounding box center [198, 106] width 397 height 213
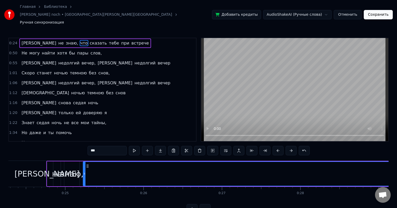
scroll to position [0, 1874]
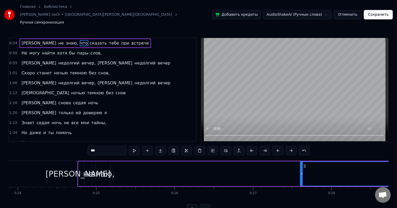
drag, startPoint x: 115, startPoint y: 166, endPoint x: 331, endPoint y: 169, distance: 216.3
click at [303, 169] on div at bounding box center [302, 174] width 2 height 24
click at [89, 168] on div "не" at bounding box center [88, 174] width 10 height 12
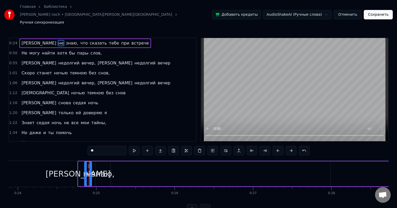
click at [99, 168] on div "знаю," at bounding box center [103, 174] width 23 height 12
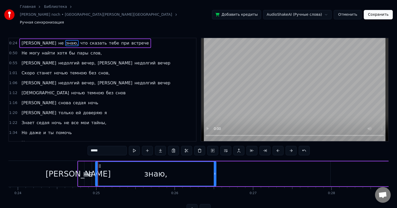
drag, startPoint x: 109, startPoint y: 164, endPoint x: 214, endPoint y: 163, distance: 105.7
click at [214, 171] on icon at bounding box center [215, 173] width 2 height 4
click at [100, 164] on icon at bounding box center [100, 166] width 4 height 4
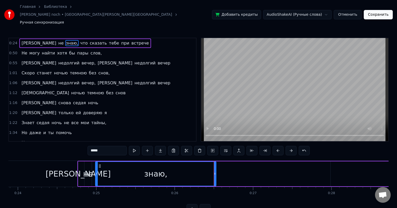
drag, startPoint x: 77, startPoint y: 157, endPoint x: 80, endPoint y: 157, distance: 2.9
click at [80, 168] on div "Я" at bounding box center [78, 174] width 65 height 12
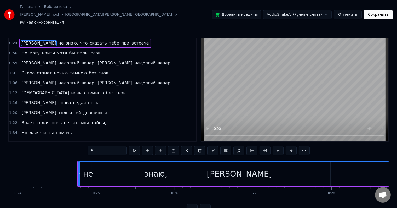
drag, startPoint x: 78, startPoint y: 157, endPoint x: 401, endPoint y: 161, distance: 323.3
click at [397, 161] on html "Главная Библиотека Sedaya noch • YUrijj • shatunov Ручная синхронизация Добавит…" at bounding box center [198, 111] width 397 height 222
click at [65, 40] on span "знаю," at bounding box center [71, 43] width 13 height 6
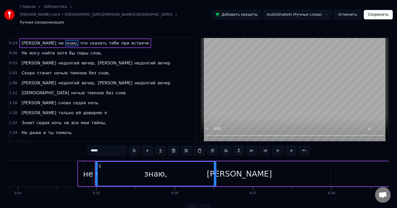
click at [21, 40] on span "Я" at bounding box center [39, 43] width 36 height 6
type input "*"
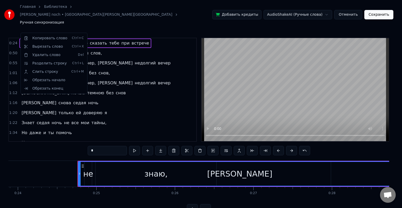
click at [152, 21] on html "Главная Библиотека Sedaya noch • YUrijj • shatunov Ручная синхронизация Добавит…" at bounding box center [201, 111] width 402 height 222
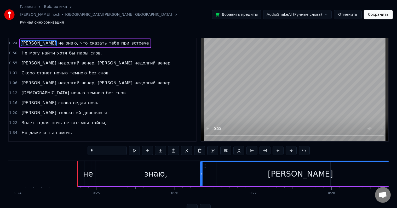
drag, startPoint x: 79, startPoint y: 171, endPoint x: 217, endPoint y: 160, distance: 138.5
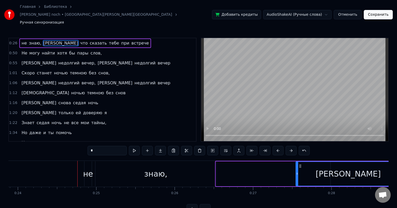
drag, startPoint x: 217, startPoint y: 163, endPoint x: 342, endPoint y: 162, distance: 125.0
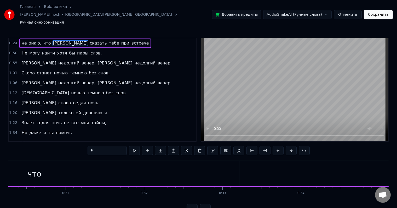
scroll to position [0, 2169]
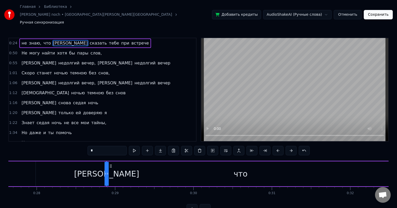
drag, startPoint x: 46, startPoint y: 167, endPoint x: 273, endPoint y: 163, distance: 226.2
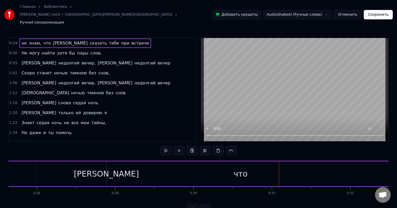
click at [106, 168] on div "Я" at bounding box center [106, 174] width 65 height 12
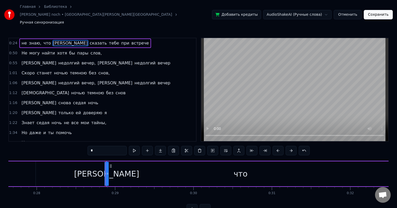
drag, startPoint x: 107, startPoint y: 167, endPoint x: 248, endPoint y: 164, distance: 141.0
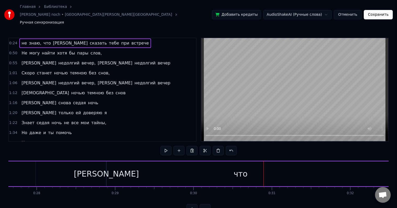
click at [107, 168] on div "Я" at bounding box center [106, 174] width 65 height 12
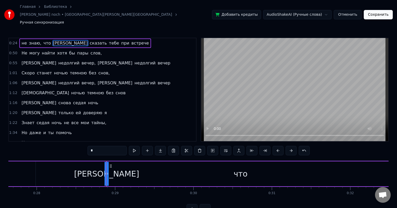
drag, startPoint x: 107, startPoint y: 166, endPoint x: 112, endPoint y: 166, distance: 5.8
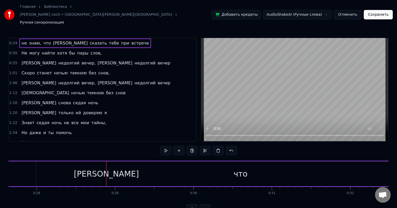
click at [105, 168] on div "Я" at bounding box center [106, 174] width 65 height 12
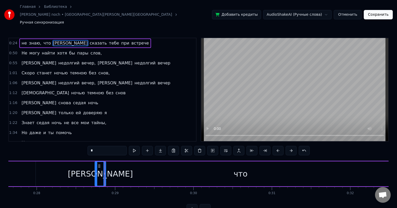
drag, startPoint x: 107, startPoint y: 162, endPoint x: 88, endPoint y: 162, distance: 18.8
click at [95, 171] on icon at bounding box center [96, 173] width 2 height 4
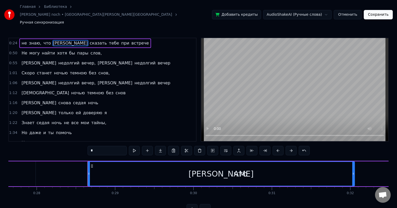
drag, startPoint x: 105, startPoint y: 163, endPoint x: 354, endPoint y: 157, distance: 249.0
click at [354, 162] on div at bounding box center [354, 174] width 2 height 24
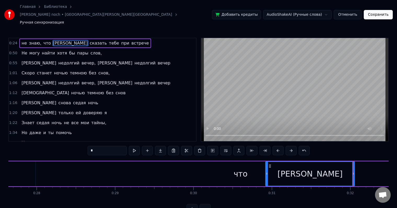
drag, startPoint x: 88, startPoint y: 167, endPoint x: 267, endPoint y: 161, distance: 179.3
click at [267, 162] on div at bounding box center [267, 174] width 2 height 24
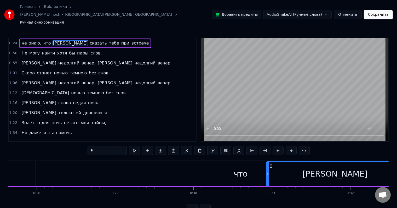
drag, startPoint x: 353, startPoint y: 166, endPoint x: 401, endPoint y: 166, distance: 48.6
click at [397, 166] on html "Главная Библиотека Sedaya noch • YUrijj • shatunov Ручная синхронизация Добавит…" at bounding box center [198, 111] width 397 height 222
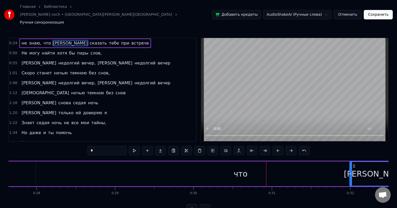
drag, startPoint x: 267, startPoint y: 166, endPoint x: 356, endPoint y: 169, distance: 89.5
click at [352, 169] on div at bounding box center [351, 174] width 2 height 24
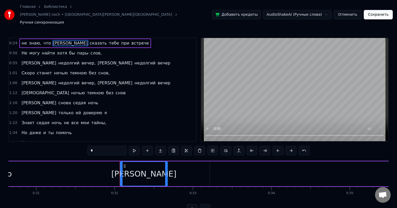
scroll to position [0, 2375]
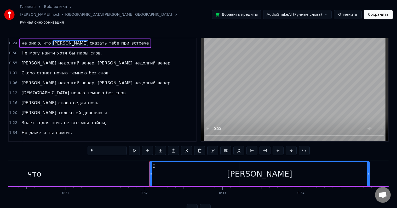
drag, startPoint x: 196, startPoint y: 168, endPoint x: 372, endPoint y: 164, distance: 176.6
click at [370, 164] on div at bounding box center [368, 174] width 2 height 24
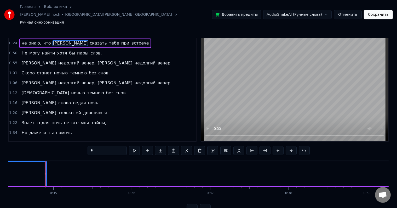
scroll to position [0, 2712]
